Goal: Navigation & Orientation: Find specific page/section

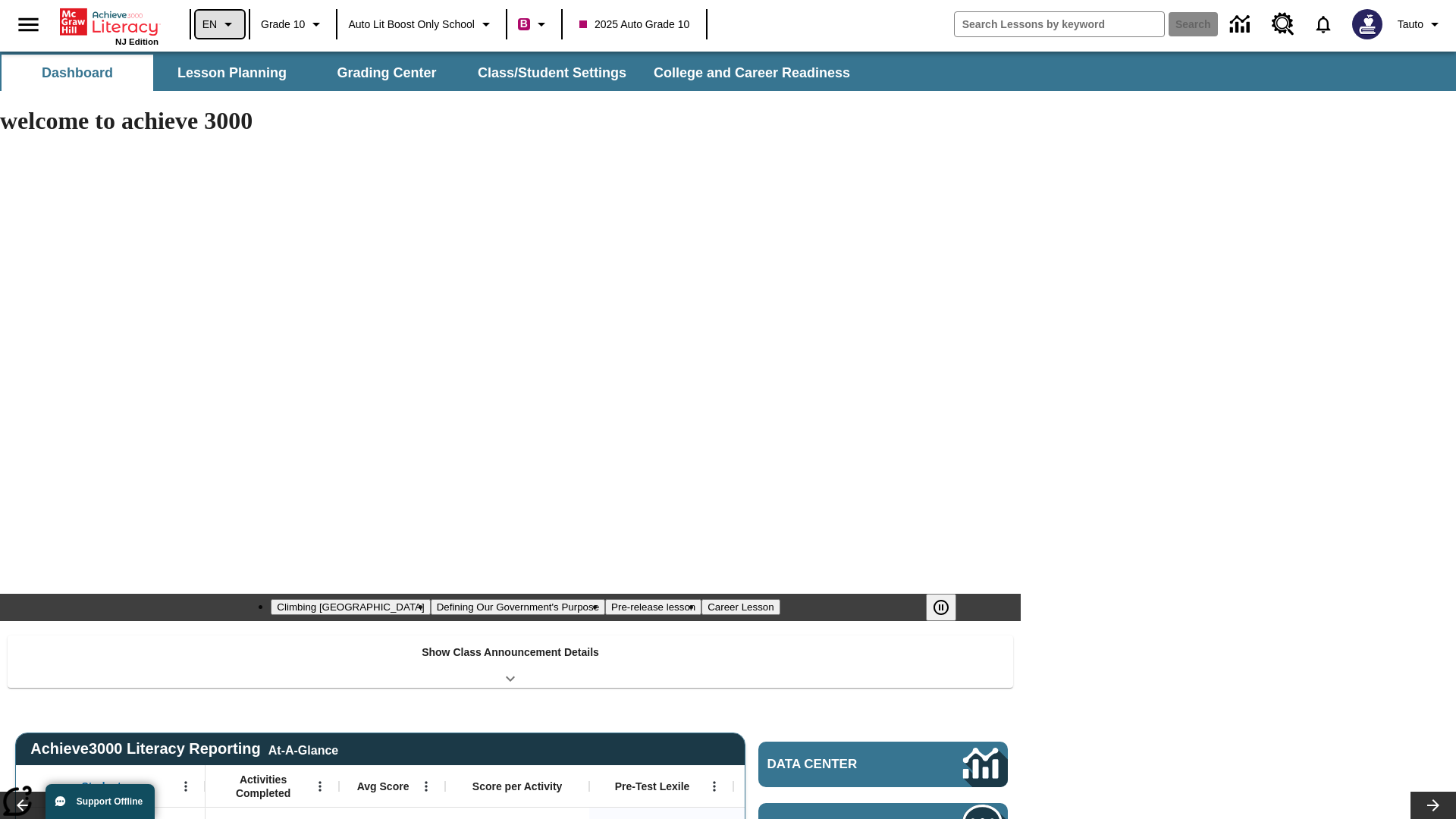
click at [219, 24] on icon "Language: EN, Select a language" at bounding box center [228, 24] width 18 height 18
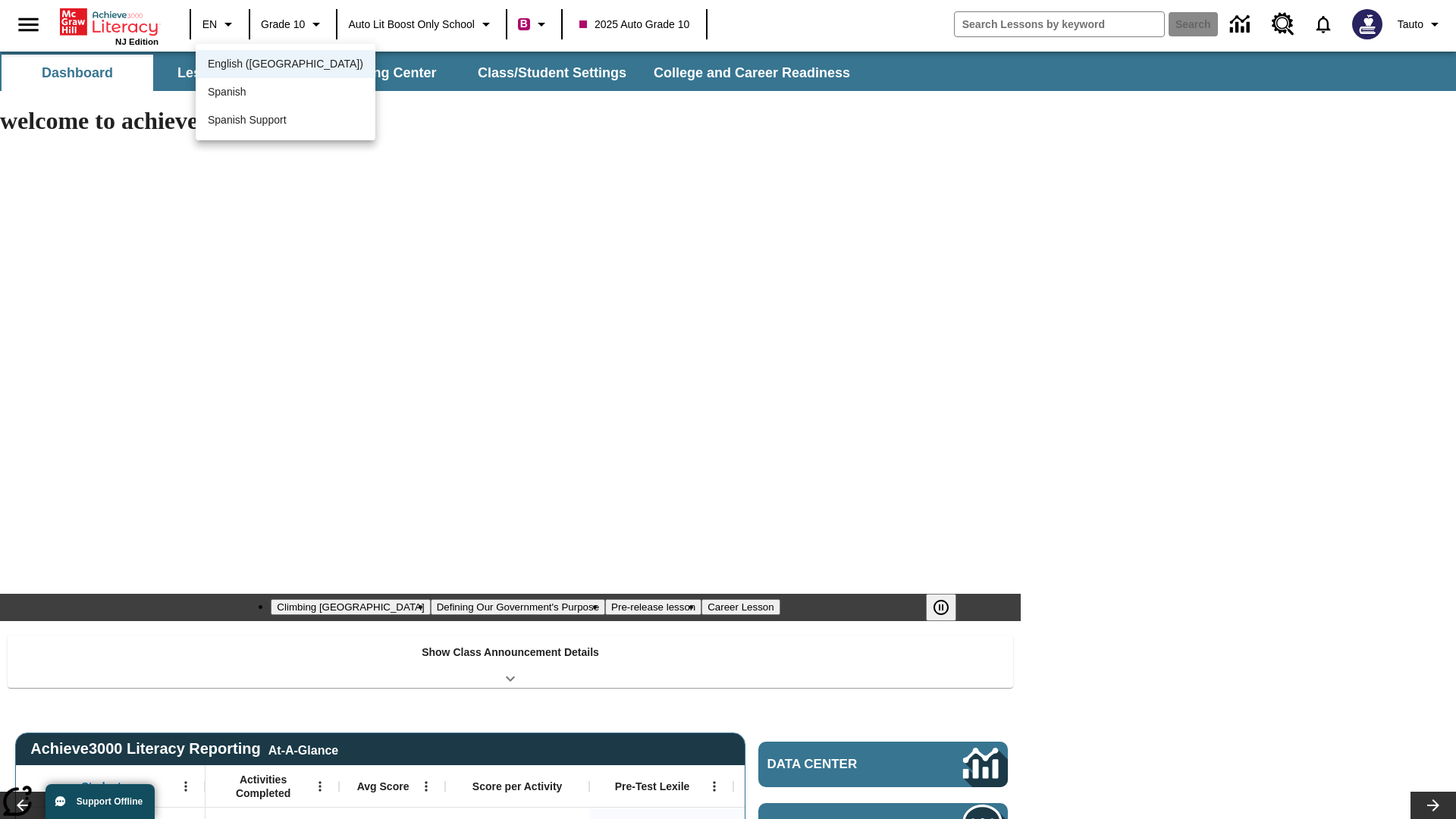
click at [252, 65] on span "English ([GEOGRAPHIC_DATA])" at bounding box center [285, 64] width 155 height 16
